Goal: Task Accomplishment & Management: Use online tool/utility

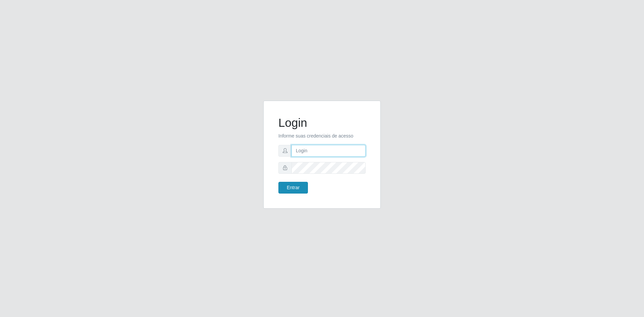
type input "[EMAIL_ADDRESS][DOMAIN_NAME]"
click at [295, 188] on button "Entrar" at bounding box center [294, 188] width 30 height 12
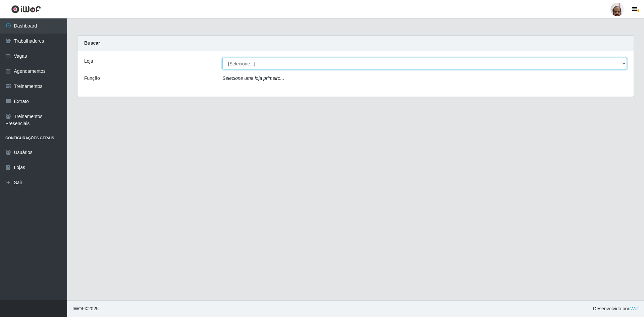
click at [323, 63] on select "[Selecione...] Mar Vermelho - Loja 05" at bounding box center [425, 64] width 405 height 12
select select "252"
click at [223, 58] on select "[Selecione...] Mar Vermelho - Loja 05" at bounding box center [425, 64] width 405 height 12
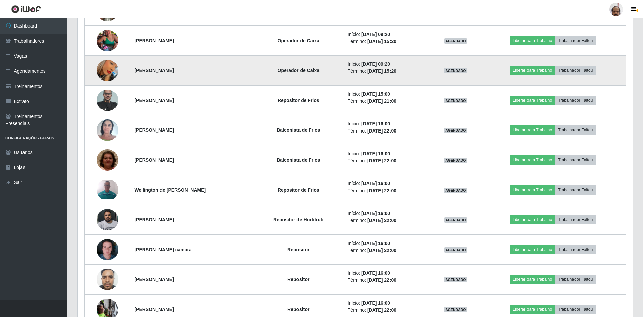
scroll to position [604, 0]
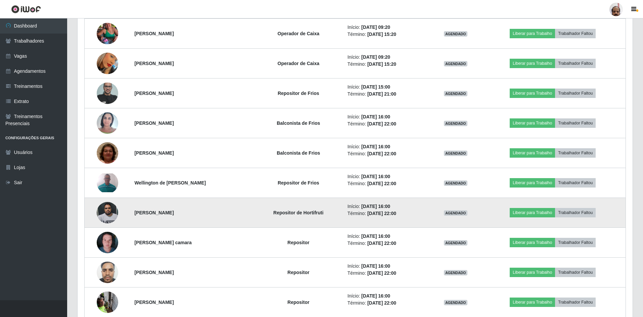
click at [102, 214] on img at bounding box center [107, 212] width 21 height 29
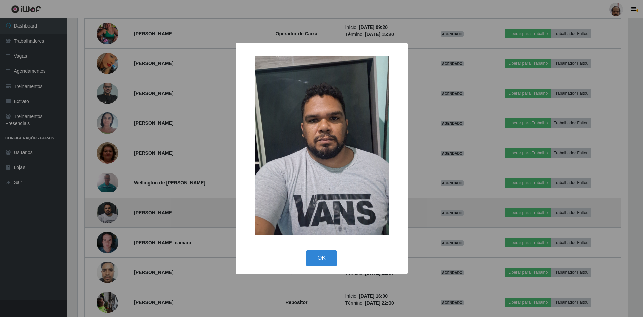
scroll to position [139, 551]
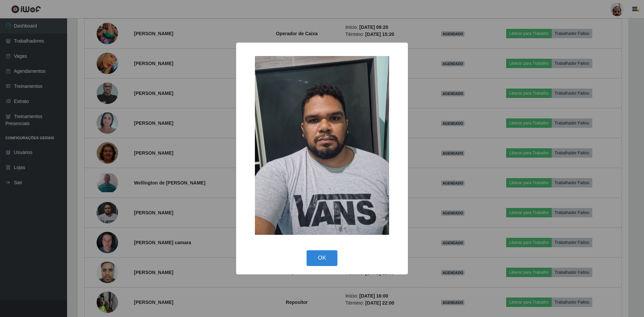
click at [102, 214] on div "× OK Cancel" at bounding box center [322, 158] width 644 height 317
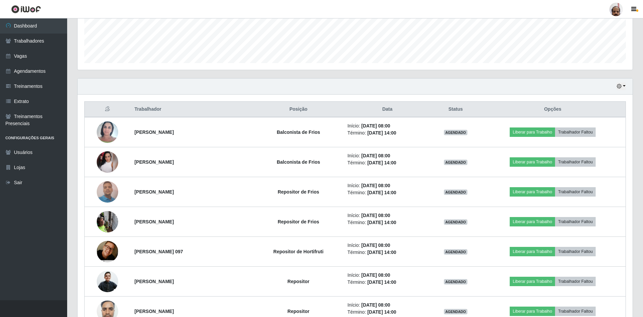
scroll to position [163, 0]
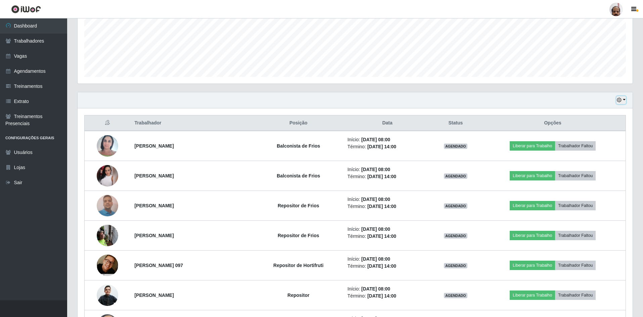
click at [624, 100] on button "button" at bounding box center [620, 100] width 9 height 8
click at [589, 142] on button "3 dias" at bounding box center [598, 140] width 53 height 14
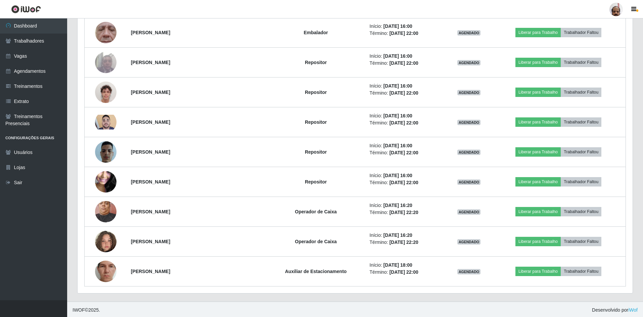
scroll to position [4191, 0]
